Goal: Information Seeking & Learning: Learn about a topic

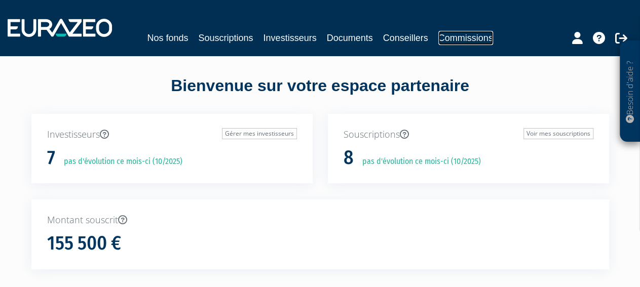
click at [492, 40] on link "Commissions" at bounding box center [465, 38] width 55 height 14
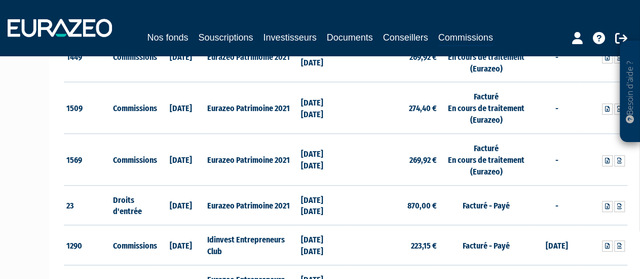
scroll to position [212, 0]
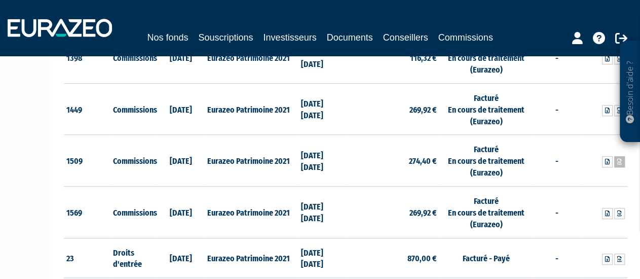
click at [615, 164] on link at bounding box center [619, 161] width 11 height 11
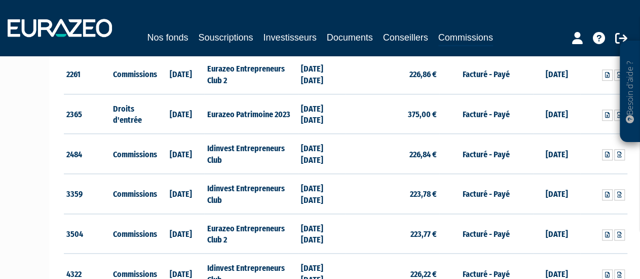
scroll to position [686, 0]
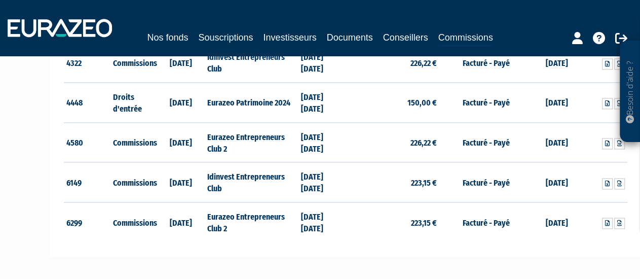
drag, startPoint x: 361, startPoint y: 232, endPoint x: 203, endPoint y: 165, distance: 172.3
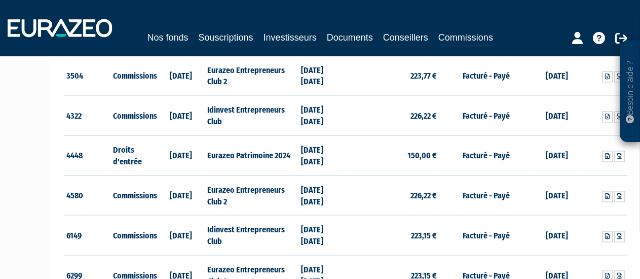
drag, startPoint x: 363, startPoint y: 205, endPoint x: 237, endPoint y: 178, distance: 129.4
click at [237, 178] on tr "4580 Commissions 21/02/2025 Eurazeo Entrepreneurs Club 2 30/06/2024 31/12/2024 …" at bounding box center [345, 195] width 563 height 40
click at [624, 152] on link at bounding box center [619, 155] width 11 height 11
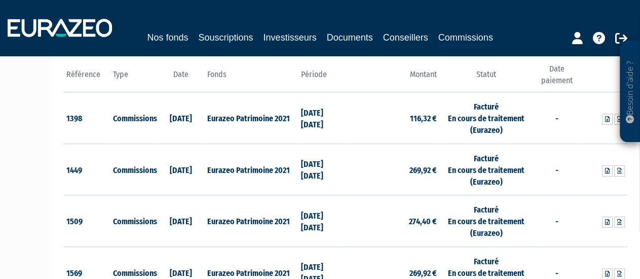
scroll to position [63, 0]
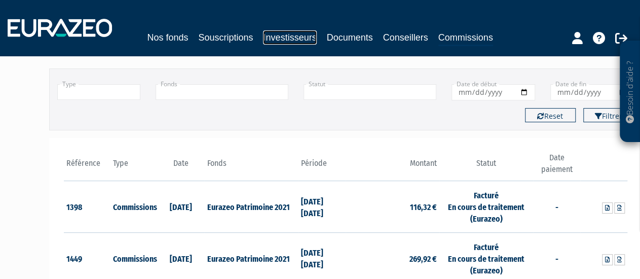
click at [283, 34] on link "Investisseurs" at bounding box center [289, 37] width 53 height 14
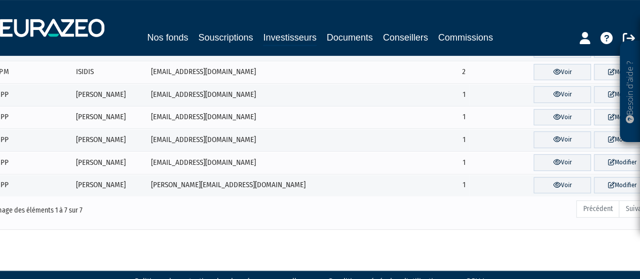
scroll to position [53, 0]
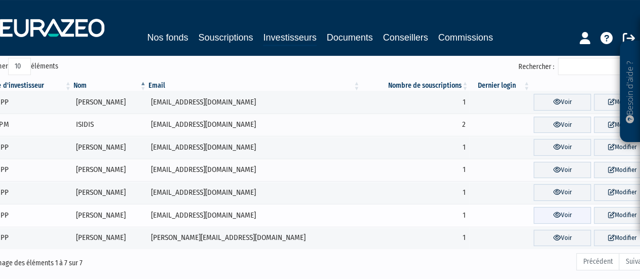
click at [561, 215] on link "Voir" at bounding box center [561, 215] width 57 height 17
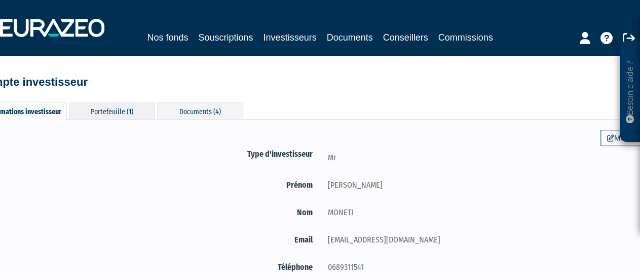
click at [142, 109] on div "Portefeuille (1)" at bounding box center [112, 110] width 86 height 17
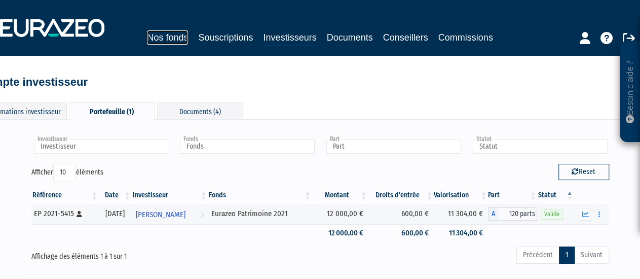
click at [173, 40] on link "Nos fonds" at bounding box center [167, 37] width 41 height 14
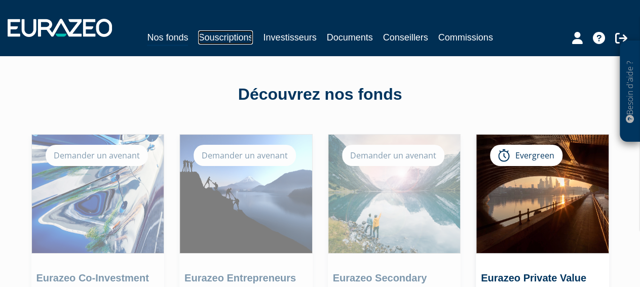
click at [232, 36] on link "Souscriptions" at bounding box center [225, 37] width 55 height 14
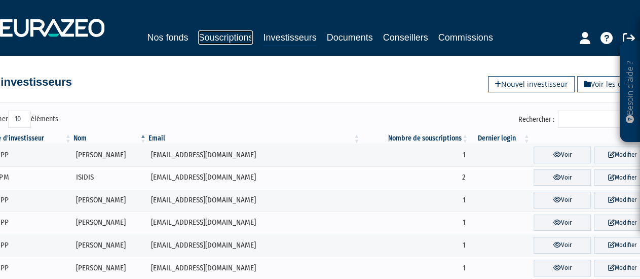
click at [228, 33] on link "Souscriptions" at bounding box center [225, 37] width 55 height 14
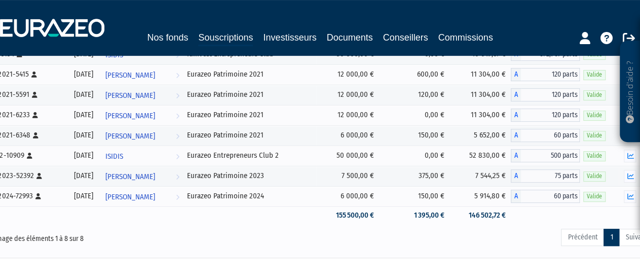
scroll to position [79, 0]
